Goal: Information Seeking & Learning: Learn about a topic

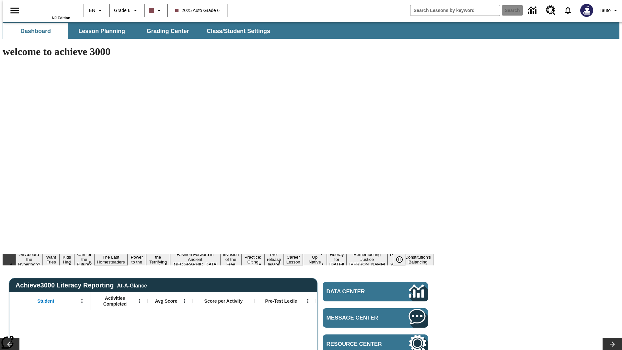
type input "-1"
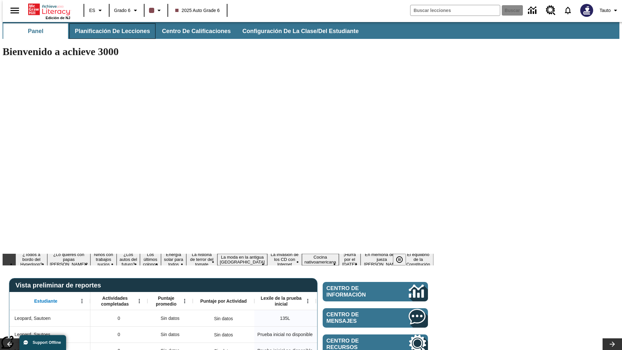
click at [109, 31] on span "Planificación de lecciones" at bounding box center [112, 31] width 75 height 7
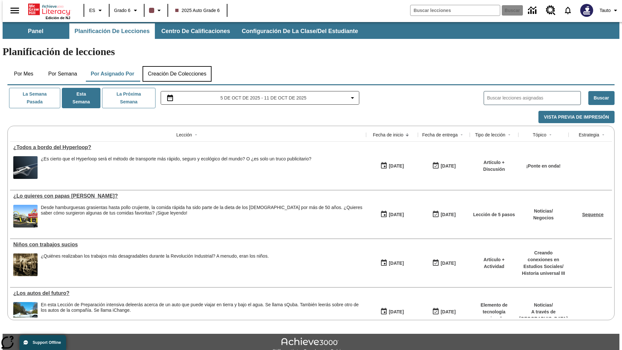
click at [176, 66] on button "Creación de colecciones" at bounding box center [177, 74] width 69 height 16
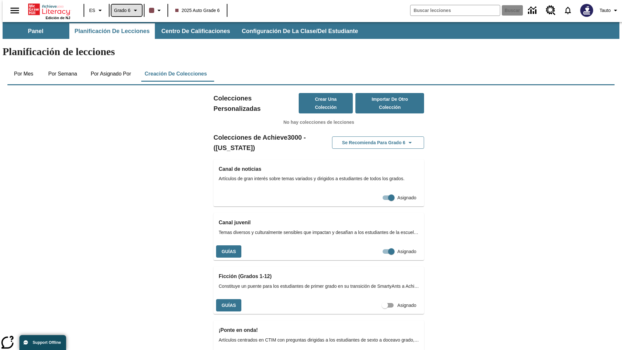
click at [124, 10] on span "Grado 6" at bounding box center [122, 10] width 17 height 7
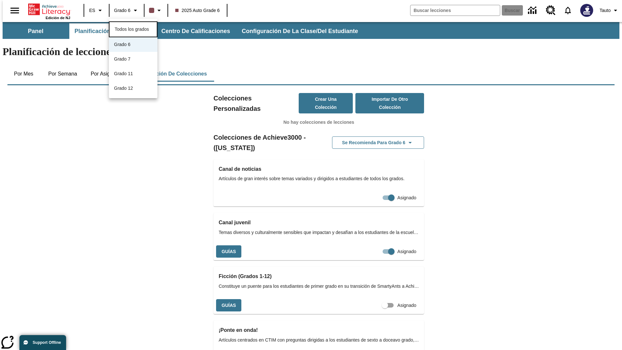
click at [133, 29] on span "Todos los grados" at bounding box center [132, 29] width 34 height 5
